Goal: Transaction & Acquisition: Purchase product/service

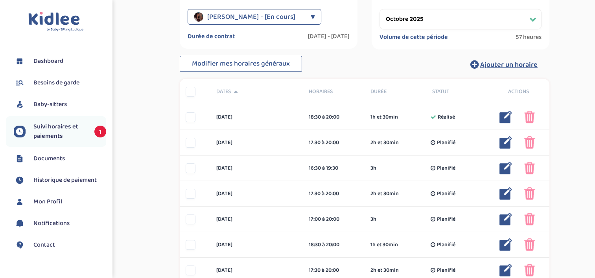
scroll to position [135, 0]
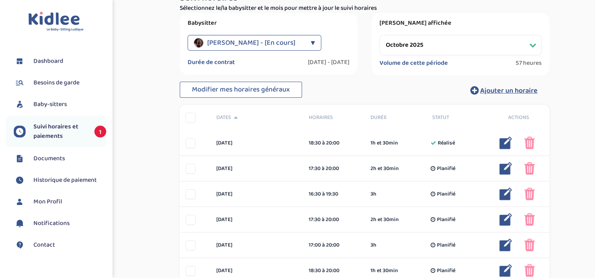
click at [417, 47] on select "Filtrer par mois septembre 2025 octobre 2025 novembre 2025 décembre 2025 janvie…" at bounding box center [460, 45] width 162 height 20
select select "septembre 2025"
click at [379, 35] on select "Filtrer par mois septembre 2025 octobre 2025 novembre 2025 décembre 2025 janvie…" at bounding box center [460, 45] width 162 height 20
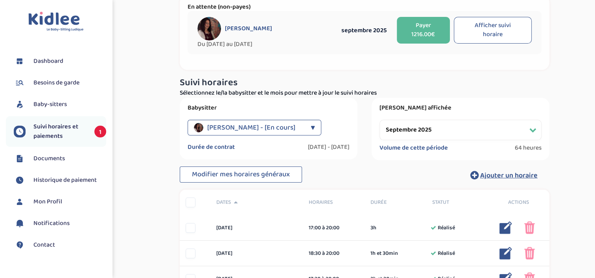
scroll to position [0, 0]
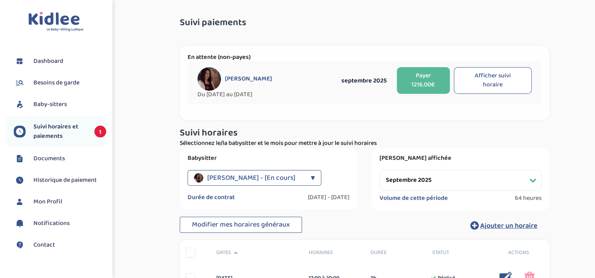
click at [412, 79] on button "Payer 1216.00€" at bounding box center [423, 80] width 53 height 27
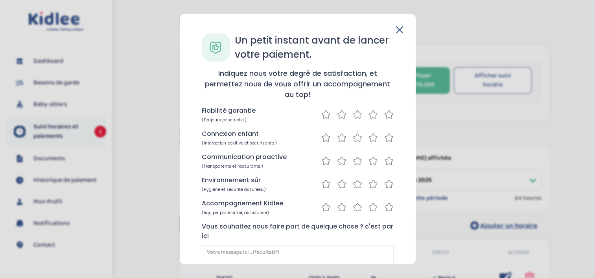
click at [390, 116] on icon at bounding box center [388, 115] width 9 height 10
drag, startPoint x: 387, startPoint y: 132, endPoint x: 387, endPoint y: 141, distance: 9.0
click at [386, 134] on div "Connexion enfant (Interaction positive et sécurisante.)" at bounding box center [298, 137] width 192 height 17
drag, startPoint x: 388, startPoint y: 153, endPoint x: 395, endPoint y: 189, distance: 37.1
click at [388, 154] on div "Communication proactive (Transparente et rassurante.)" at bounding box center [298, 160] width 192 height 17
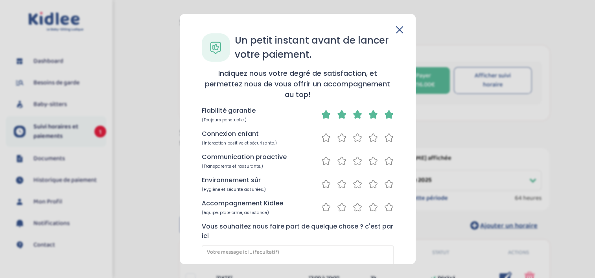
click at [387, 162] on icon at bounding box center [388, 161] width 9 height 10
click at [377, 130] on div "Connexion enfant (Interaction positive et sécurisante.)" at bounding box center [298, 137] width 192 height 17
click at [384, 136] on icon at bounding box center [388, 138] width 9 height 10
click at [387, 186] on icon at bounding box center [388, 184] width 9 height 10
click at [387, 205] on icon at bounding box center [388, 207] width 9 height 10
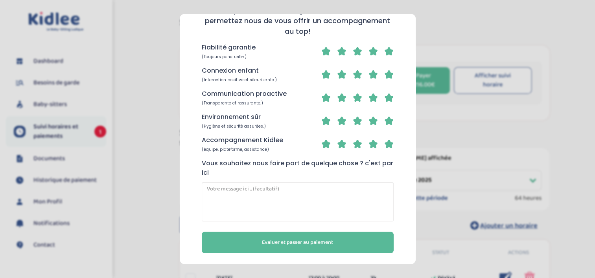
scroll to position [64, 0]
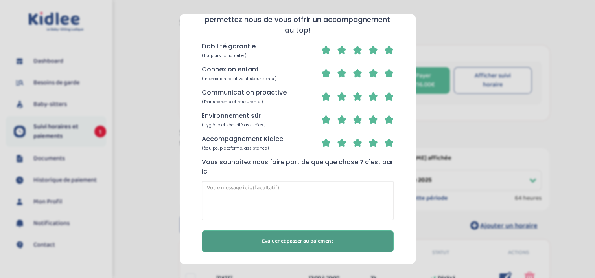
click at [334, 239] on button "Evaluer et passer au paiement" at bounding box center [298, 242] width 192 height 22
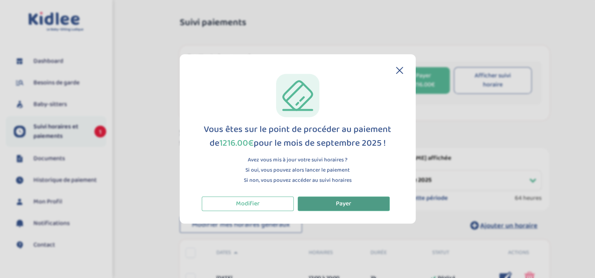
click at [340, 209] on button "Payer" at bounding box center [344, 204] width 92 height 15
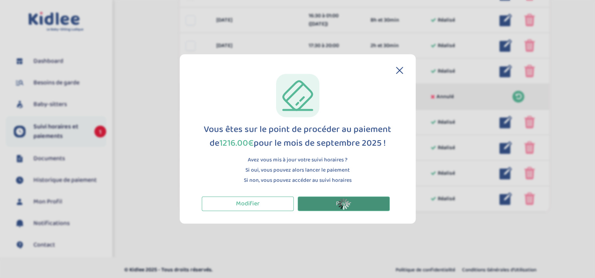
scroll to position [595, 0]
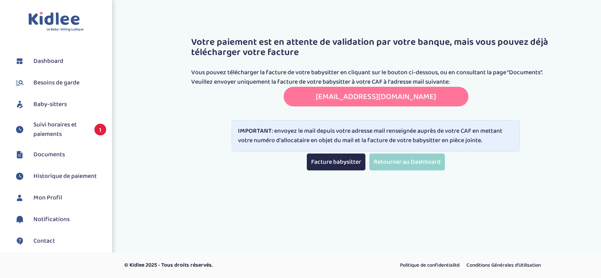
click at [378, 101] on link "transmettreundocument.caf92@info-caf.fr" at bounding box center [376, 96] width 120 height 13
